Goal: Task Accomplishment & Management: Use online tool/utility

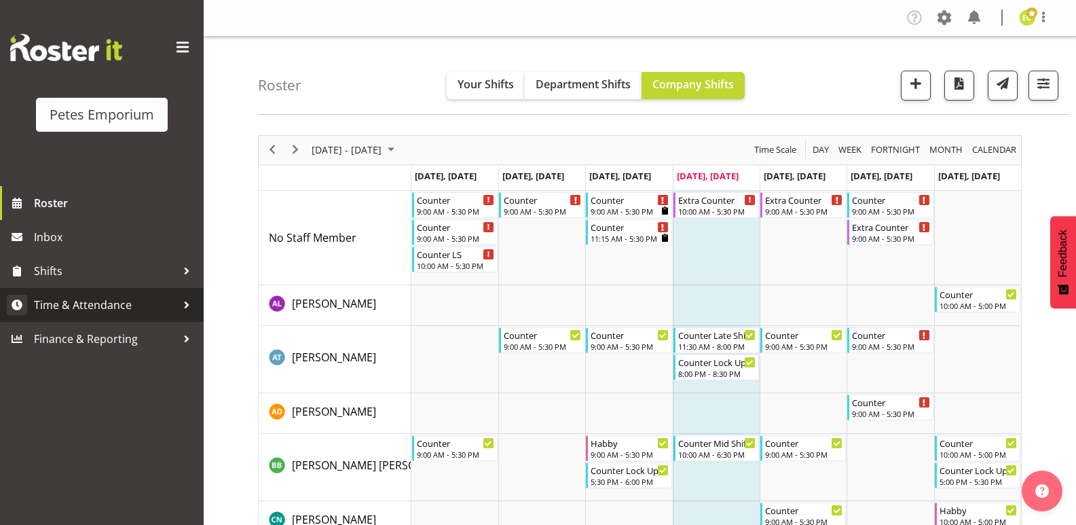
click at [157, 301] on span "Time & Attendance" at bounding box center [105, 305] width 143 height 20
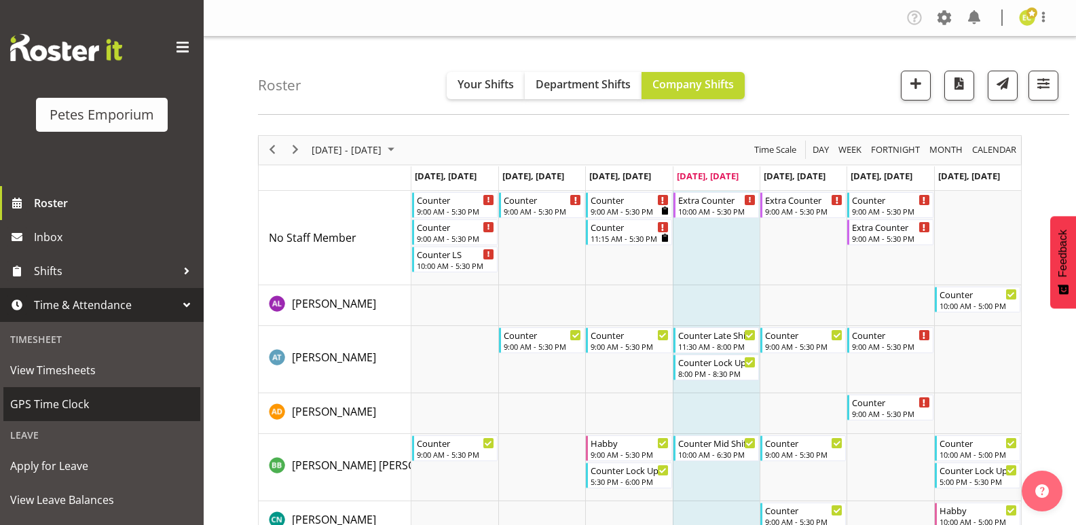
click at [52, 400] on span "GPS Time Clock" at bounding box center [101, 404] width 183 height 20
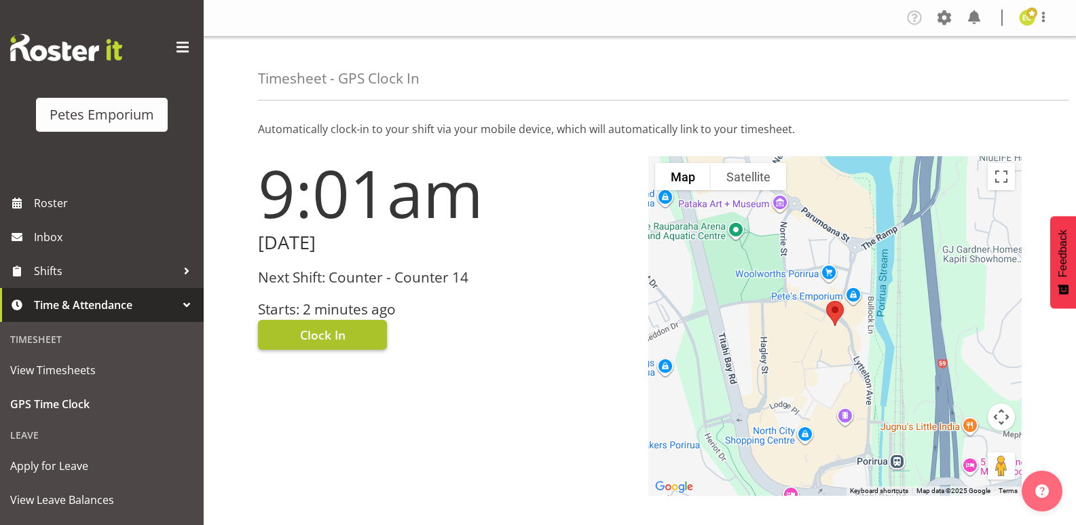
click at [345, 327] on span "Clock In" at bounding box center [322, 335] width 45 height 18
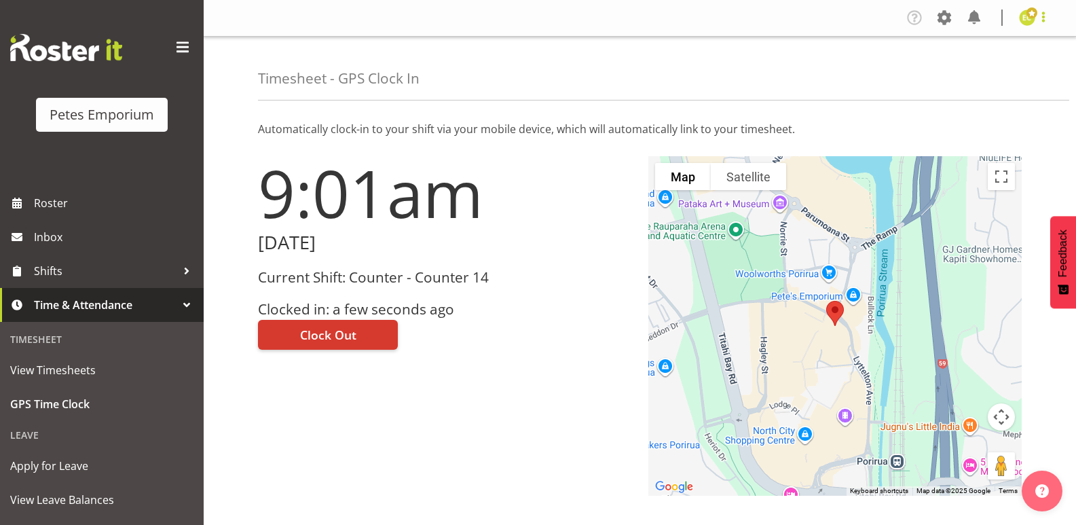
click at [1050, 18] on span at bounding box center [1044, 17] width 16 height 16
click at [991, 79] on link "Log Out" at bounding box center [986, 71] width 130 height 24
